Goal: Task Accomplishment & Management: Manage account settings

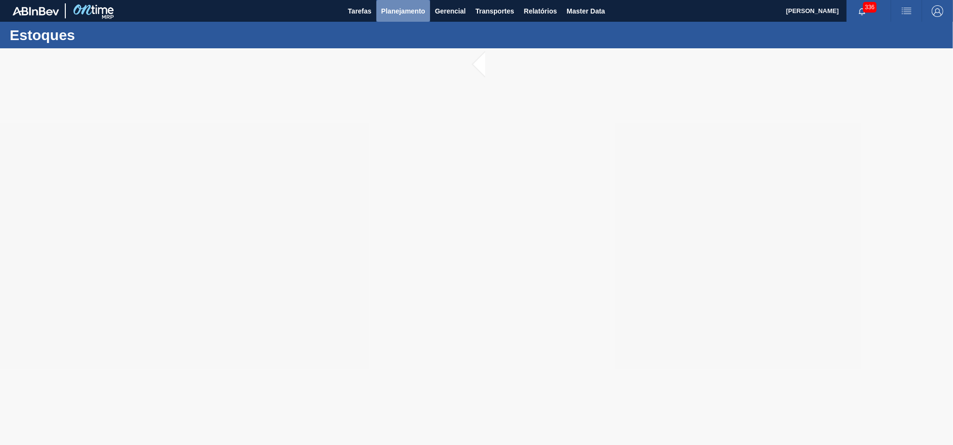
click at [381, 13] on span "Planejamento" at bounding box center [403, 11] width 44 height 12
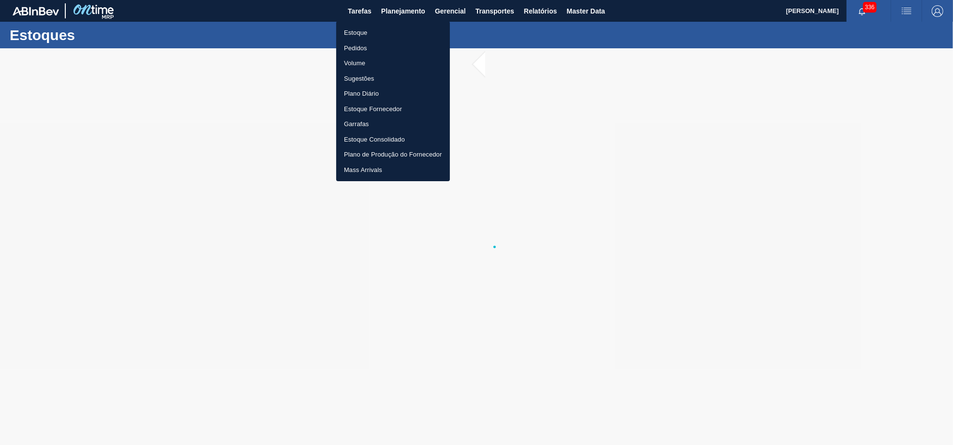
click at [356, 50] on li "Pedidos" at bounding box center [393, 48] width 114 height 15
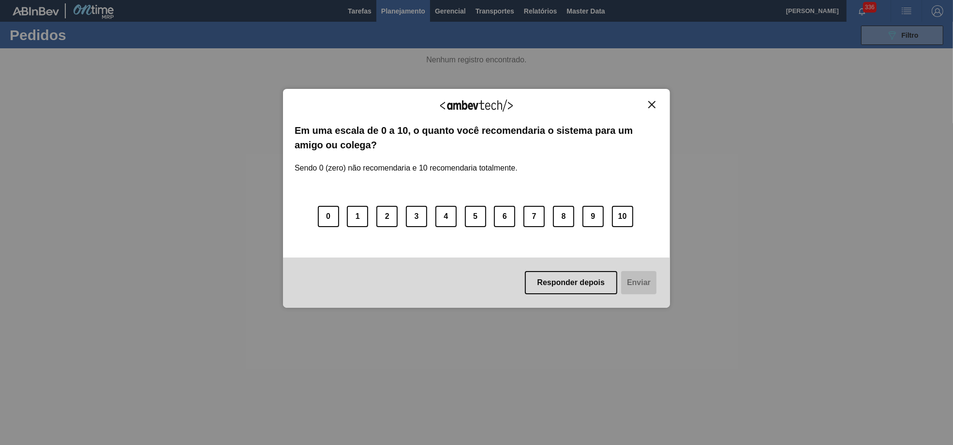
click at [902, 42] on div "Agradecemos seu feedback! Em uma escala de 0 a 10, o quanto você recomendaria o…" at bounding box center [476, 222] width 953 height 445
click at [558, 269] on div "Responder depois Enviar" at bounding box center [476, 283] width 387 height 50
click at [559, 278] on button "Responder depois" at bounding box center [571, 282] width 93 height 23
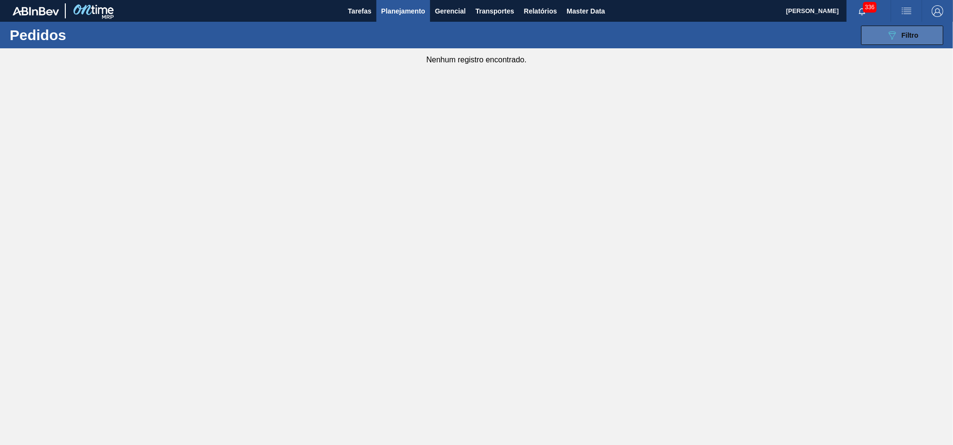
click at [902, 38] on span "Filtro" at bounding box center [910, 35] width 17 height 8
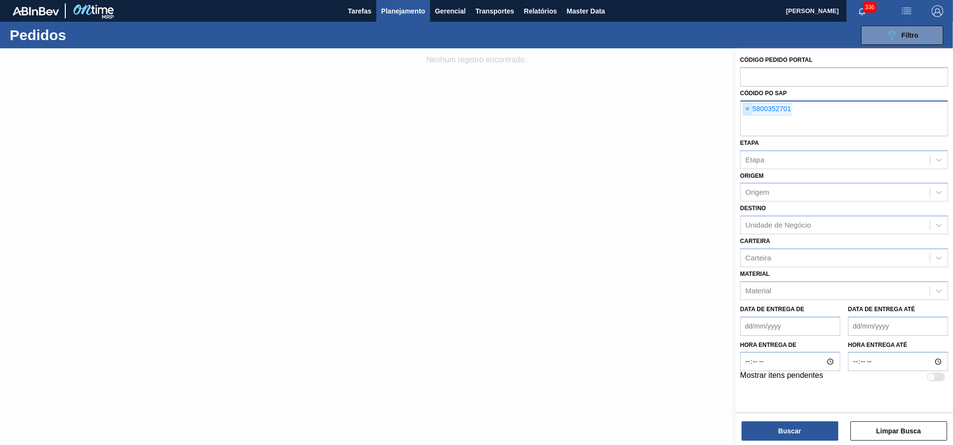
click at [746, 110] on span "×" at bounding box center [747, 110] width 9 height 12
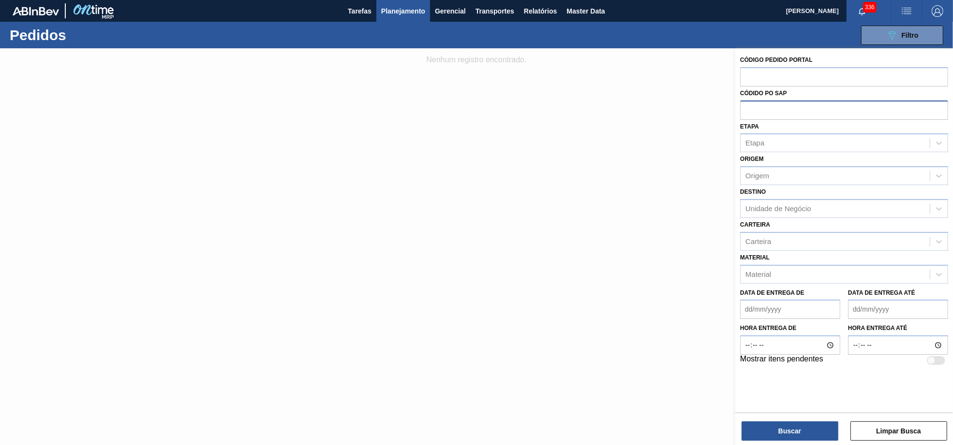
paste input "5800361816"
type input "5800361816"
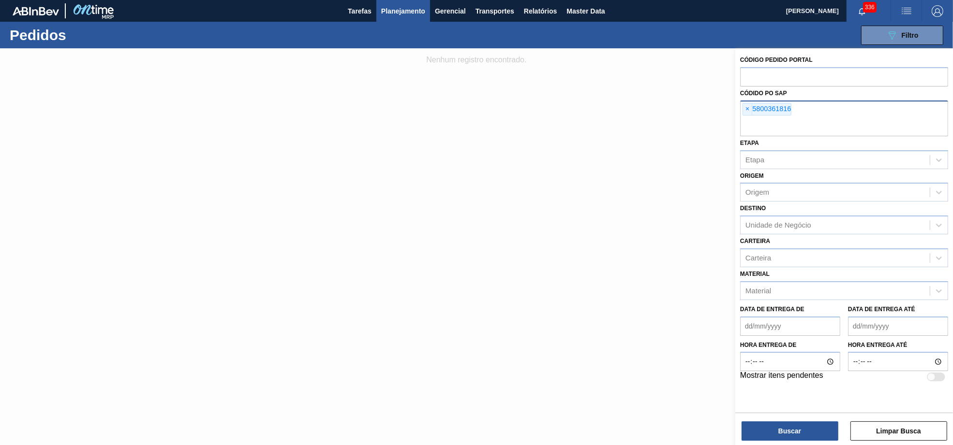
click at [809, 130] on input "text" at bounding box center [844, 127] width 208 height 18
paste input "5800361847"
type input "5800361847"
click at [814, 438] on button "Buscar" at bounding box center [789, 431] width 97 height 19
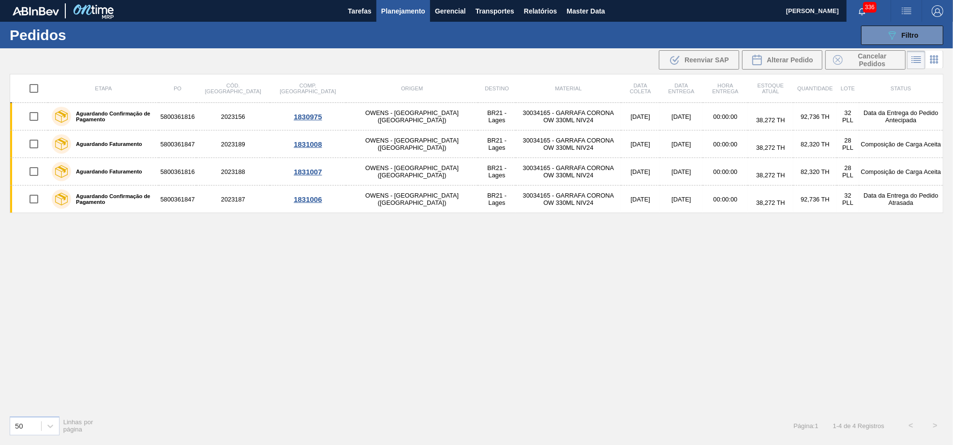
click at [916, 22] on div "089F7B8B-B2A5-4AFE-B5C0-19BA573D28AC Filtro Código Pedido Portal Códido PO SAP …" at bounding box center [551, 35] width 793 height 29
click at [916, 26] on button "089F7B8B-B2A5-4AFE-B5C0-19BA573D28AC Filtro" at bounding box center [902, 35] width 82 height 19
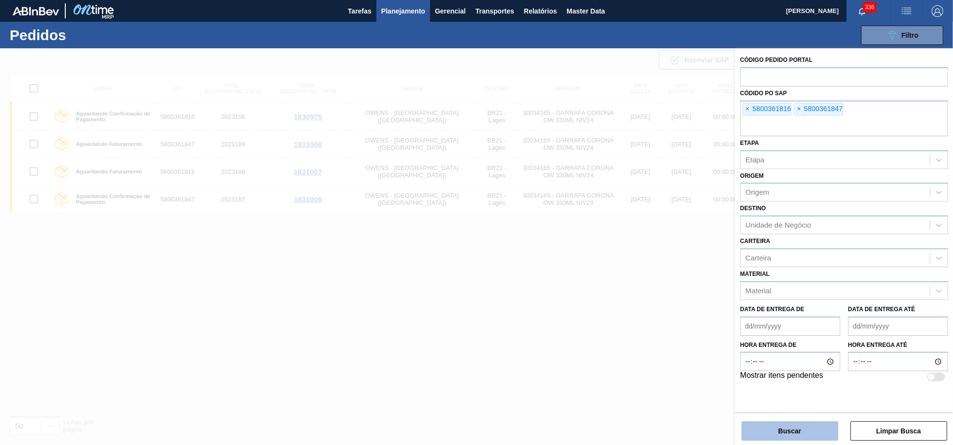
click at [784, 428] on button "Buscar" at bounding box center [789, 431] width 97 height 19
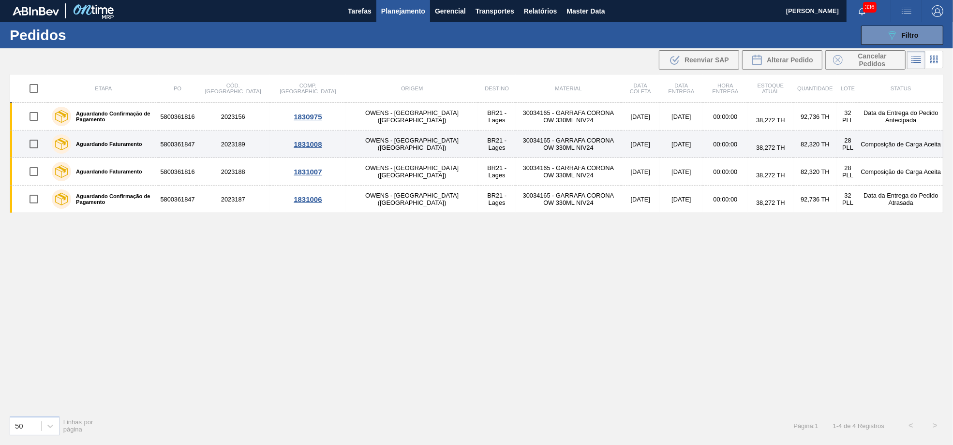
click at [25, 146] on input "checkbox" at bounding box center [34, 144] width 20 height 20
checkbox input "true"
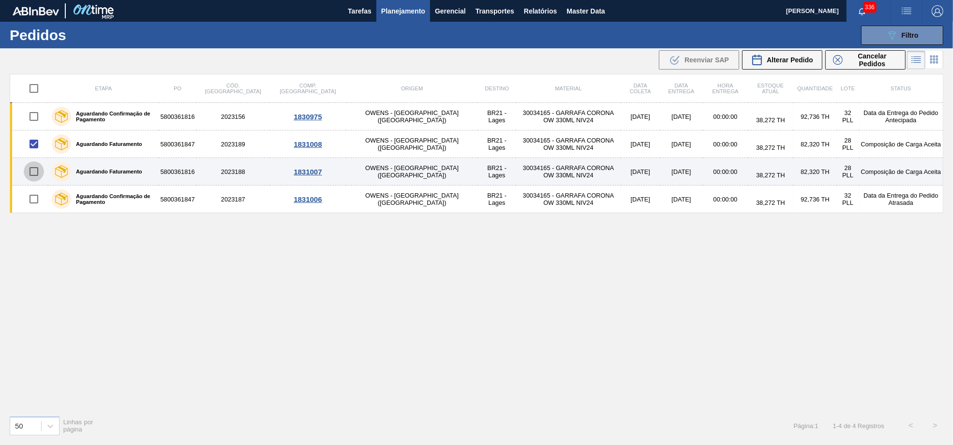
click at [34, 169] on input "checkbox" at bounding box center [34, 172] width 20 height 20
checkbox input "true"
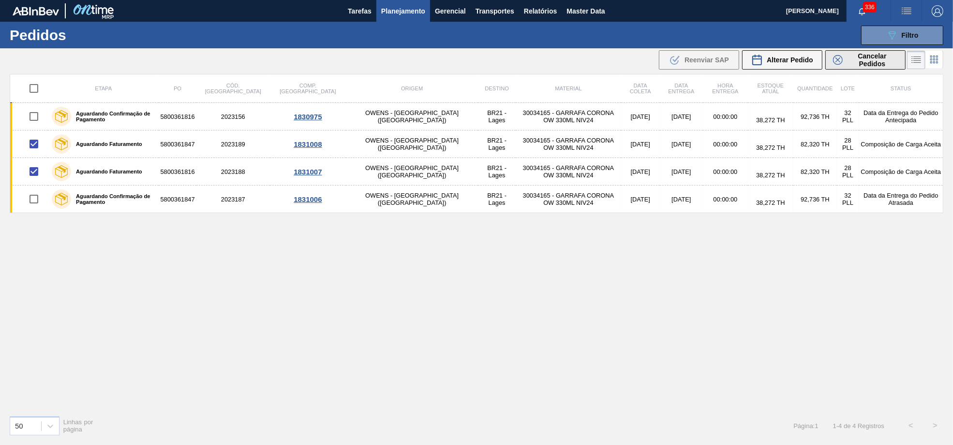
click at [862, 64] on span "Cancelar Pedidos" at bounding box center [871, 59] width 51 height 15
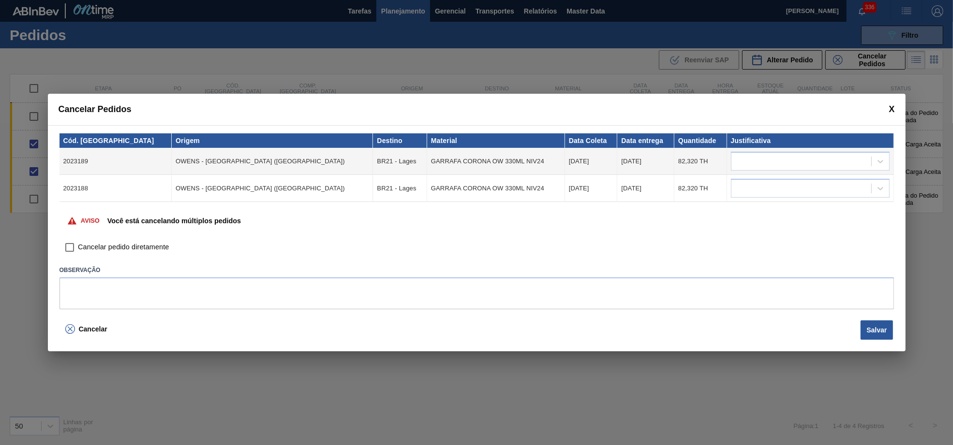
click at [144, 276] on label "Observação" at bounding box center [476, 271] width 834 height 14
click at [105, 242] on span "Cancelar pedido diretamente" at bounding box center [123, 247] width 91 height 11
click at [78, 242] on input "Cancelar pedido diretamente" at bounding box center [70, 247] width 16 height 16
checkbox input "true"
click at [115, 279] on textarea at bounding box center [476, 294] width 834 height 32
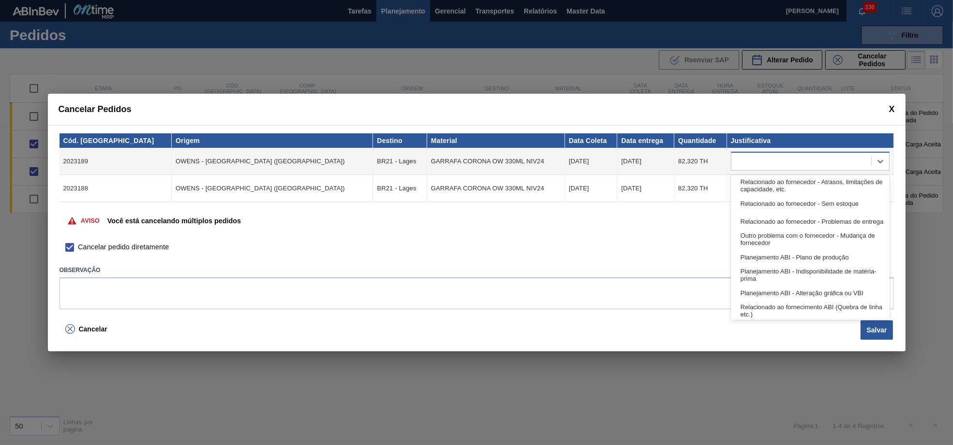
click at [829, 156] on div at bounding box center [801, 162] width 140 height 14
type input "lo"
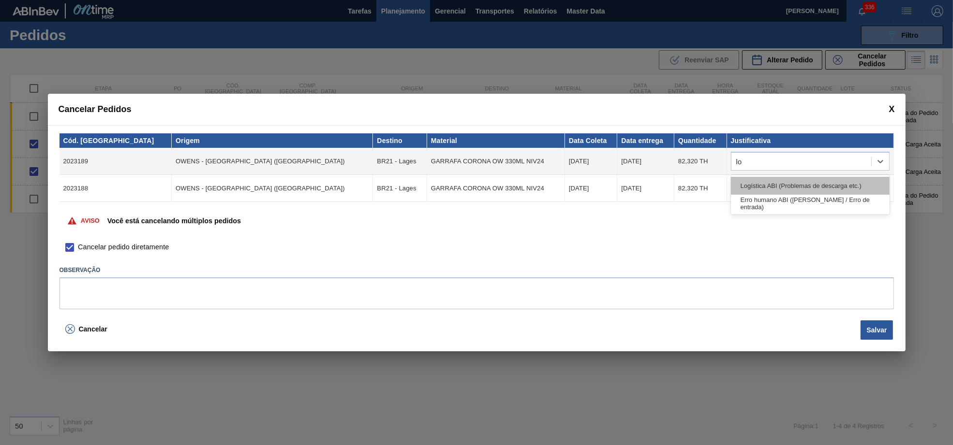
click at [803, 178] on div "Logística ABI (Problemas de descarga etc.)" at bounding box center [810, 186] width 159 height 18
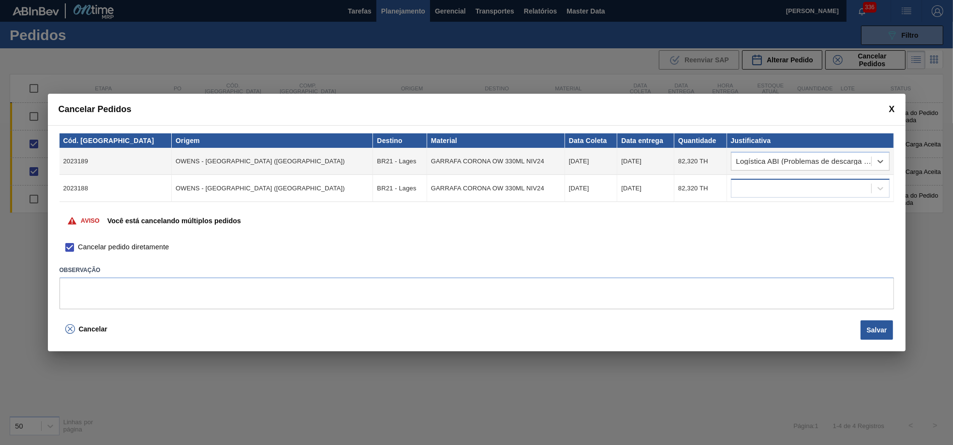
click at [816, 195] on div at bounding box center [810, 188] width 159 height 19
